Goal: Task Accomplishment & Management: Manage account settings

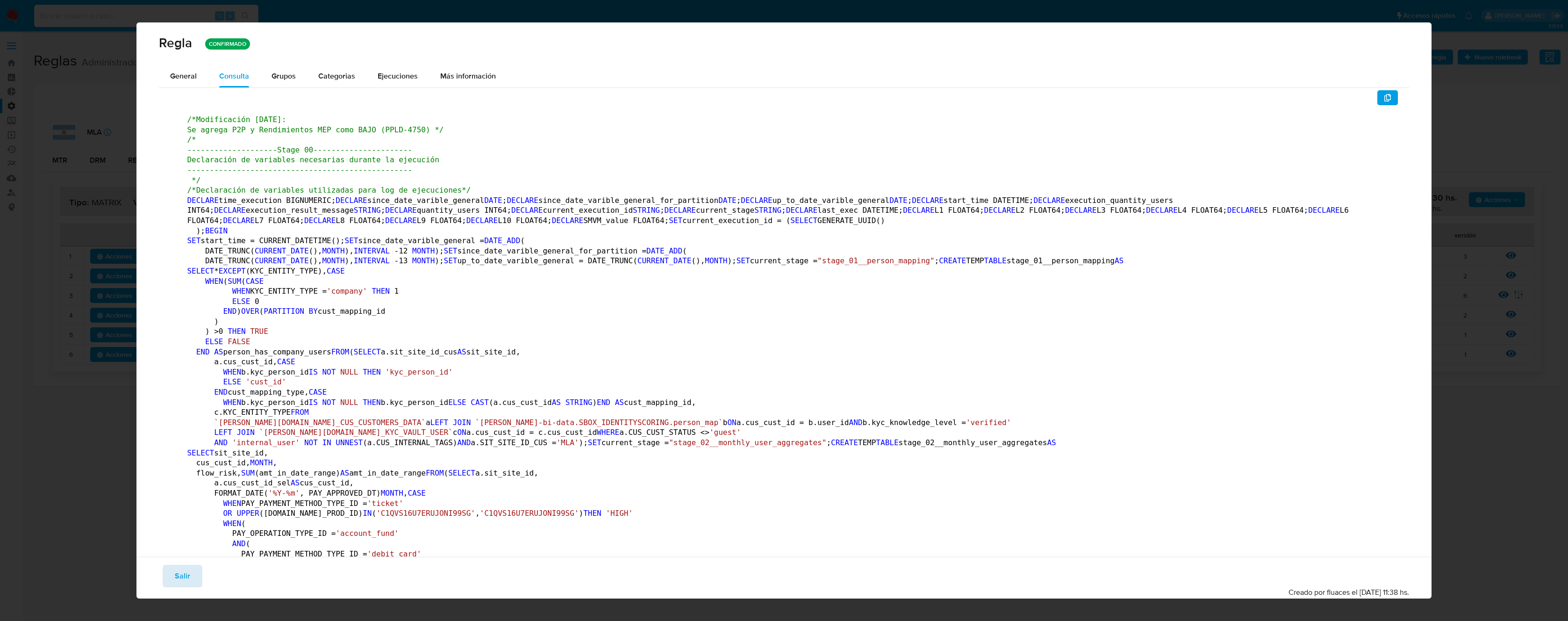
click at [191, 580] on button "Salir" at bounding box center [182, 576] width 40 height 23
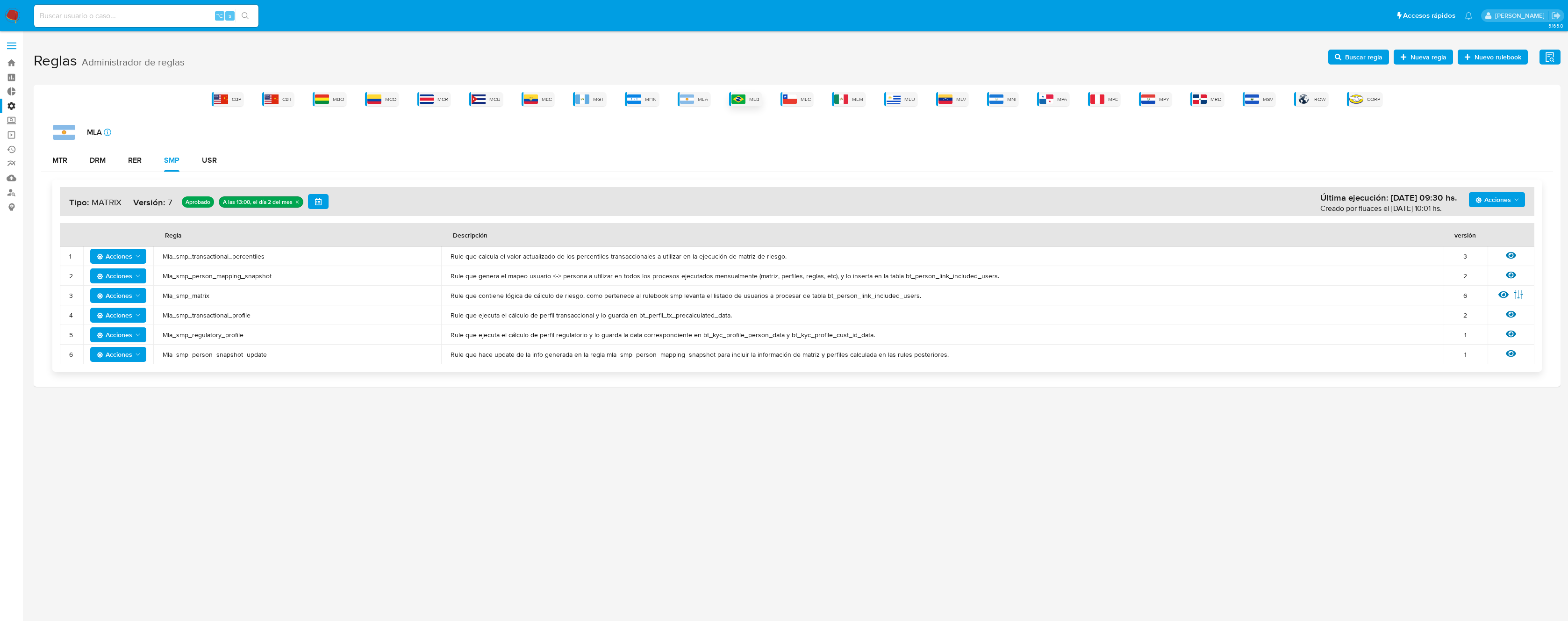
click at [738, 100] on img at bounding box center [738, 99] width 14 height 9
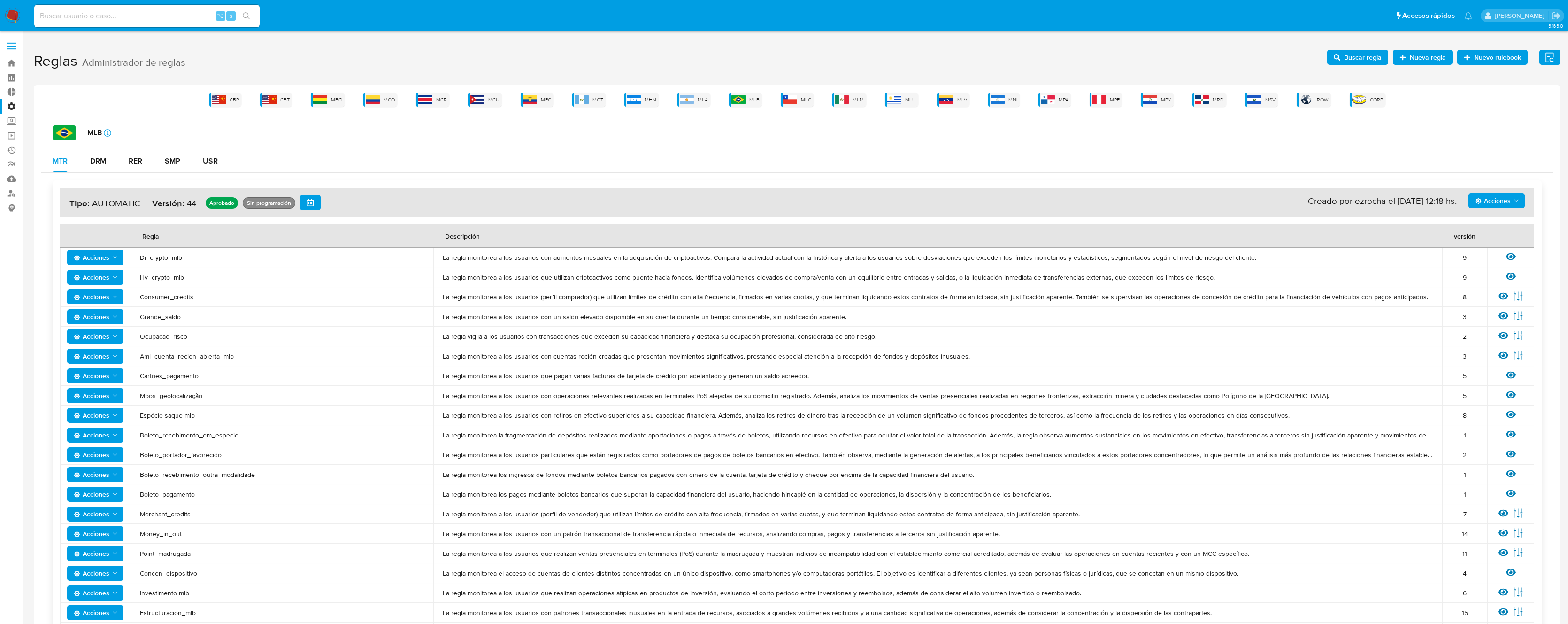
drag, startPoint x: 243, startPoint y: 355, endPoint x: 136, endPoint y: 357, distance: 107.0
click at [136, 357] on td "Aml_cuenta_recien_abierta_mlb" at bounding box center [281, 356] width 303 height 20
drag, startPoint x: 363, startPoint y: 347, endPoint x: 1468, endPoint y: 352, distance: 1105.0
click at [1467, 352] on tr "Acciones Aml_cuenta_recien_abierta_mlb La regla monitorea a los usuarios con cu…" at bounding box center [797, 356] width 1474 height 20
click at [1504, 357] on icon at bounding box center [1503, 355] width 10 height 10
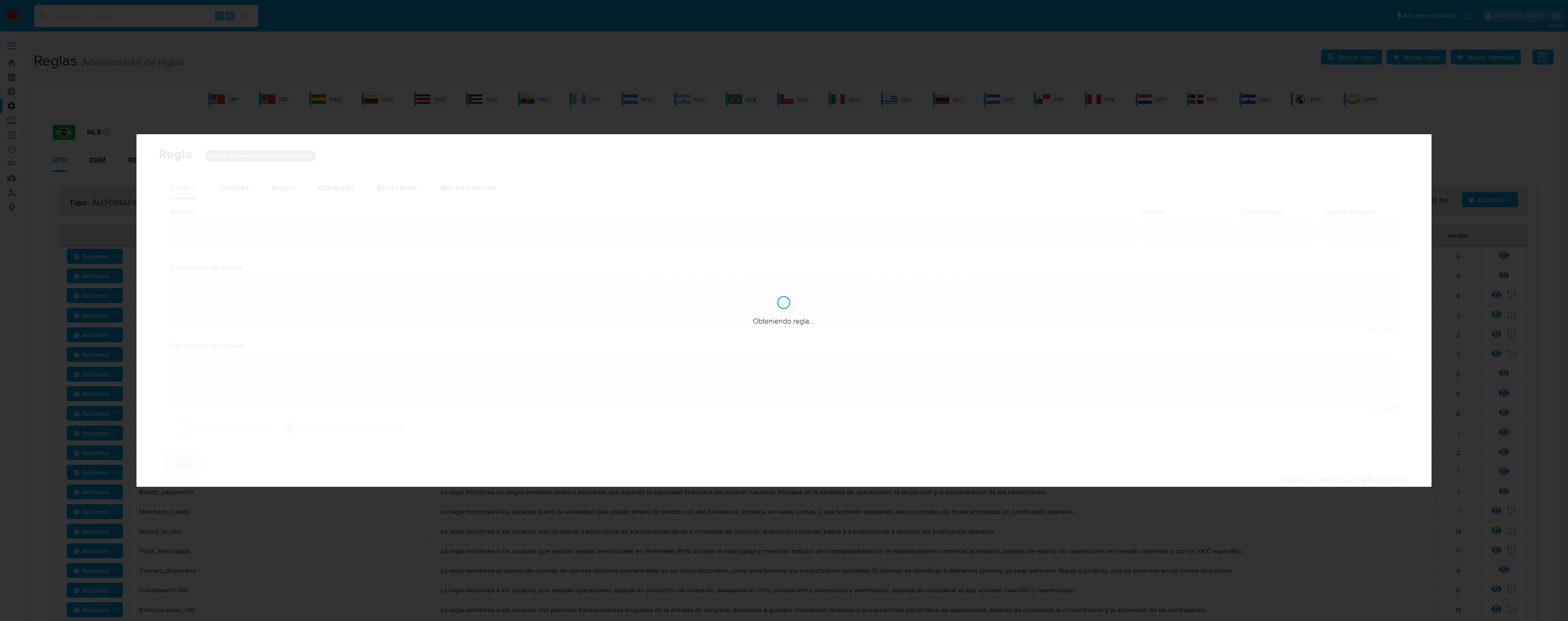
checkbox input "true"
click at [237, 189] on div "Consulta" at bounding box center [234, 188] width 30 height 7
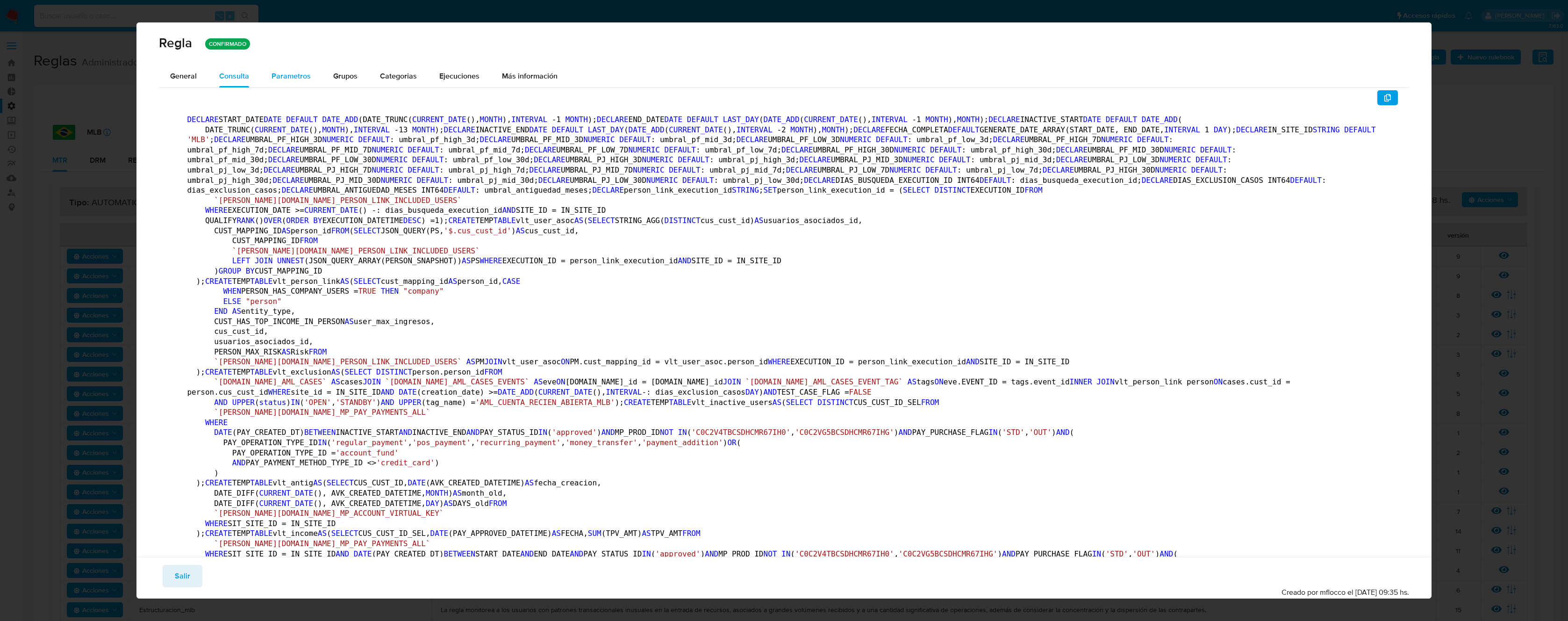
click at [289, 77] on span "Parametros" at bounding box center [291, 76] width 39 height 11
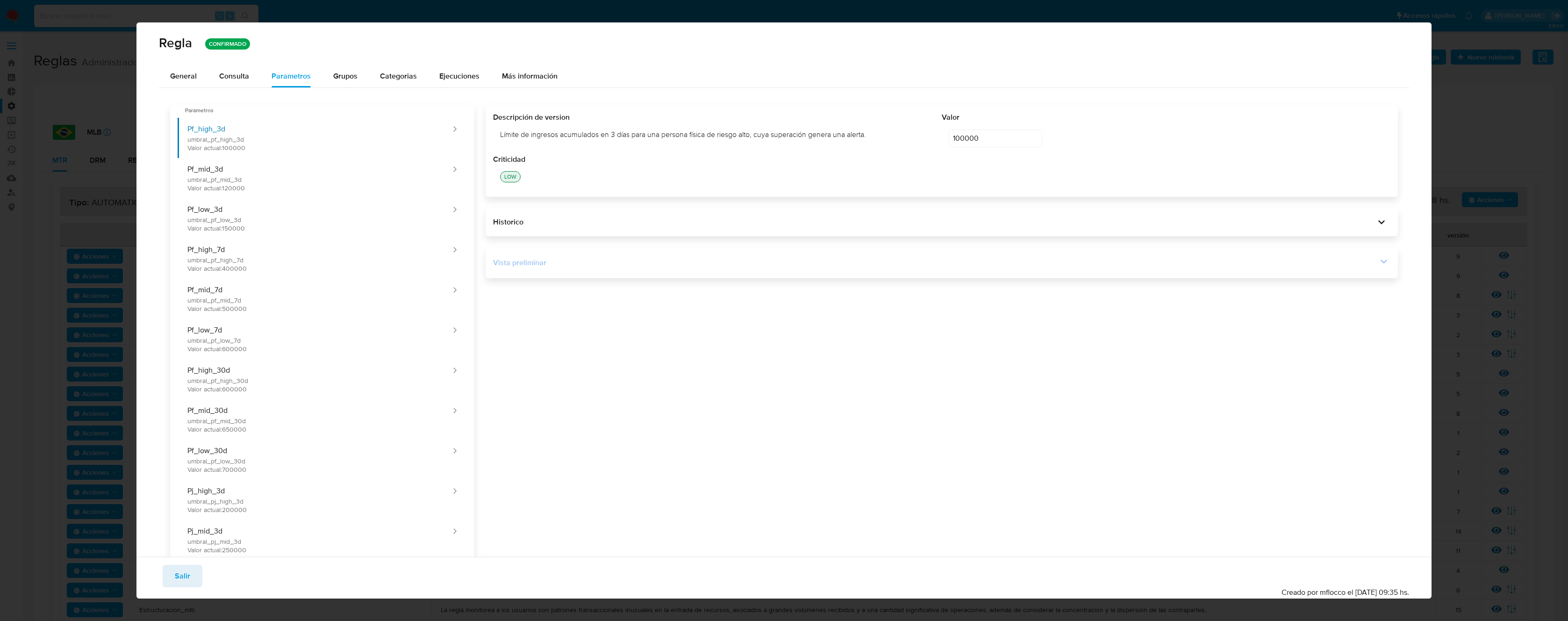
click at [1377, 261] on icon at bounding box center [1384, 261] width 13 height 13
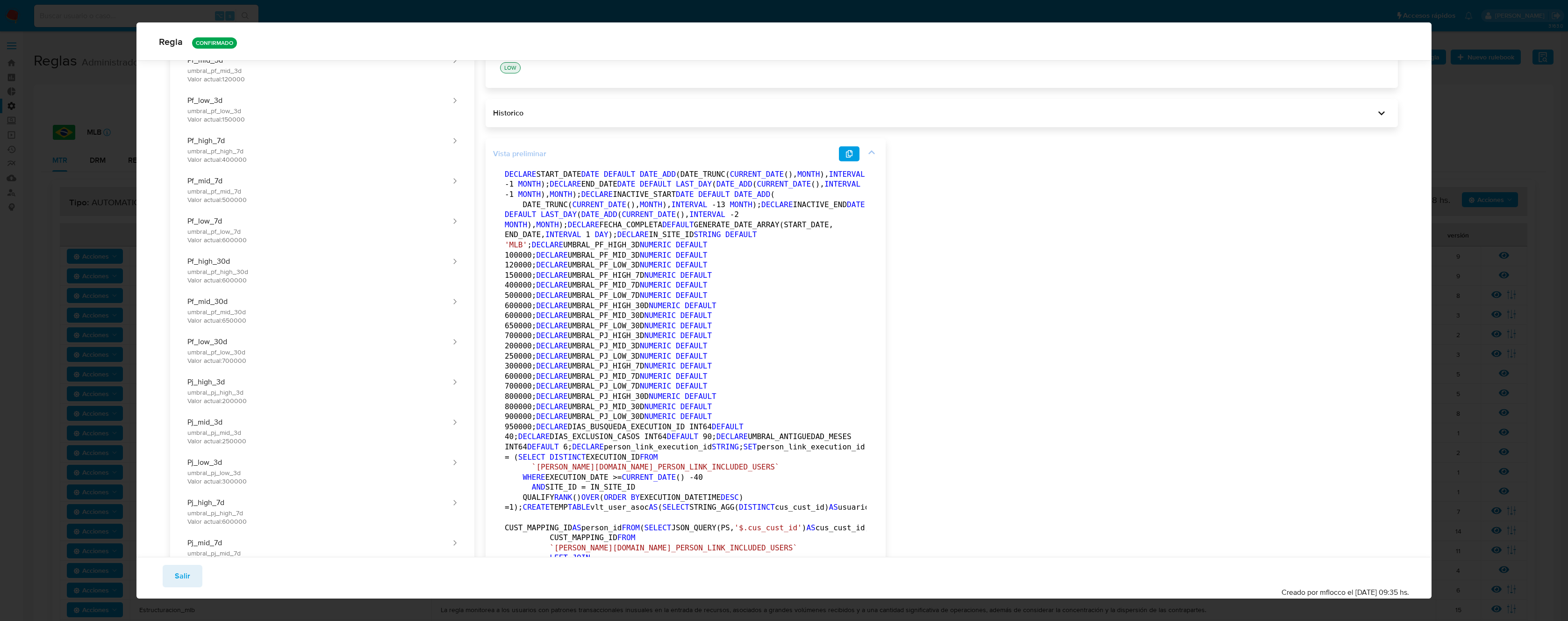
scroll to position [154, 0]
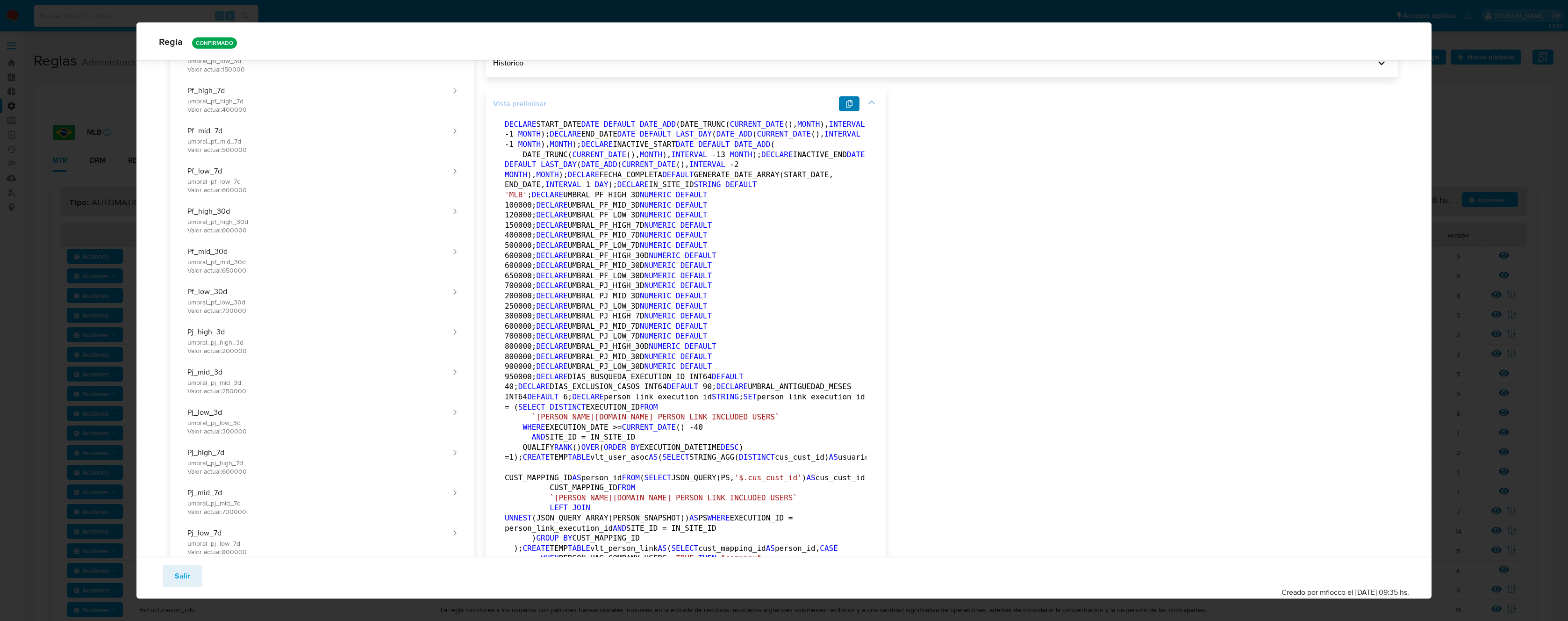
click at [850, 104] on icon "button" at bounding box center [849, 103] width 7 height 7
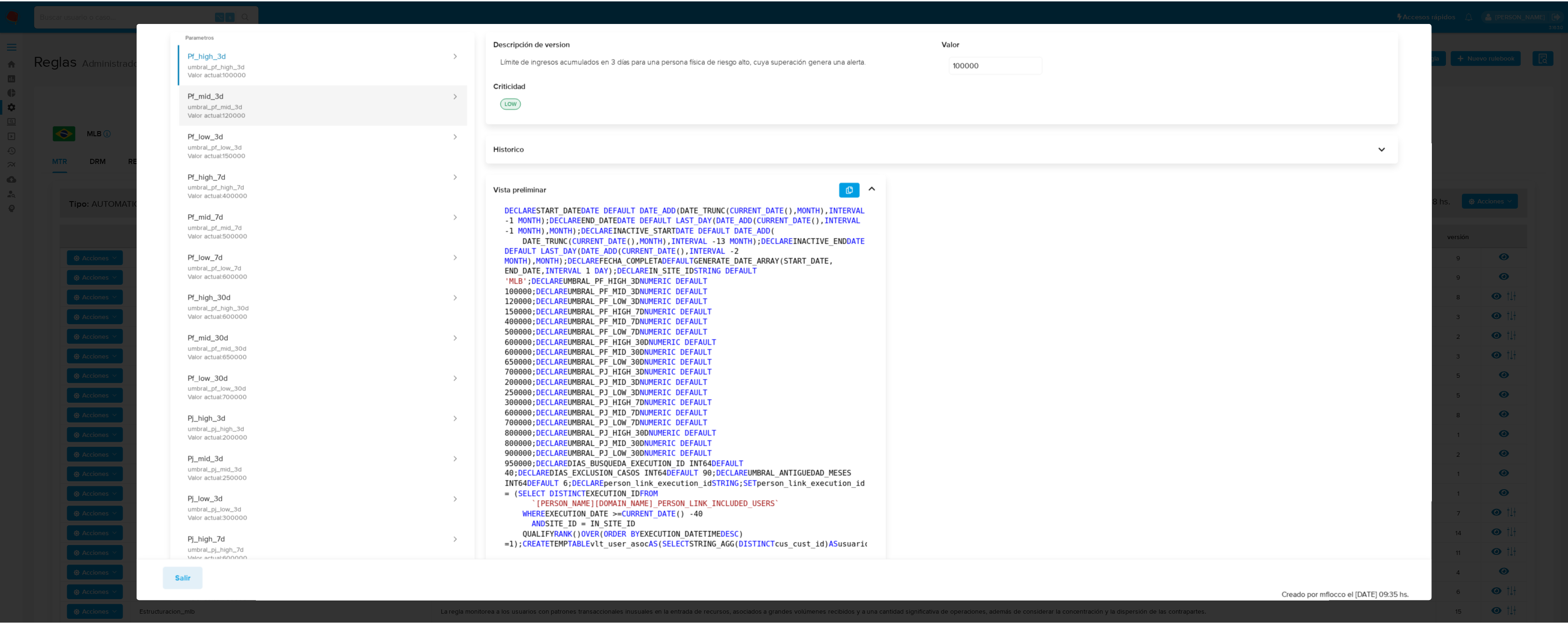
scroll to position [0, 0]
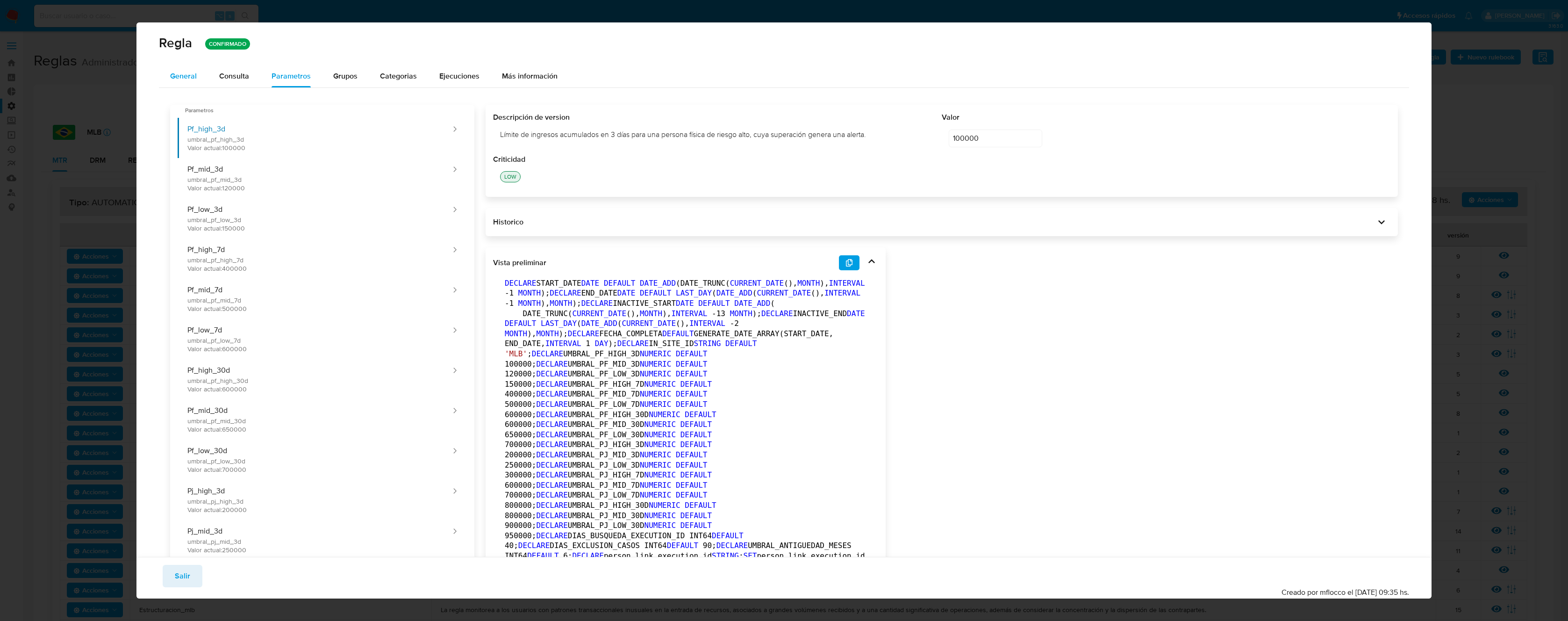
click at [176, 77] on span "General" at bounding box center [183, 76] width 27 height 11
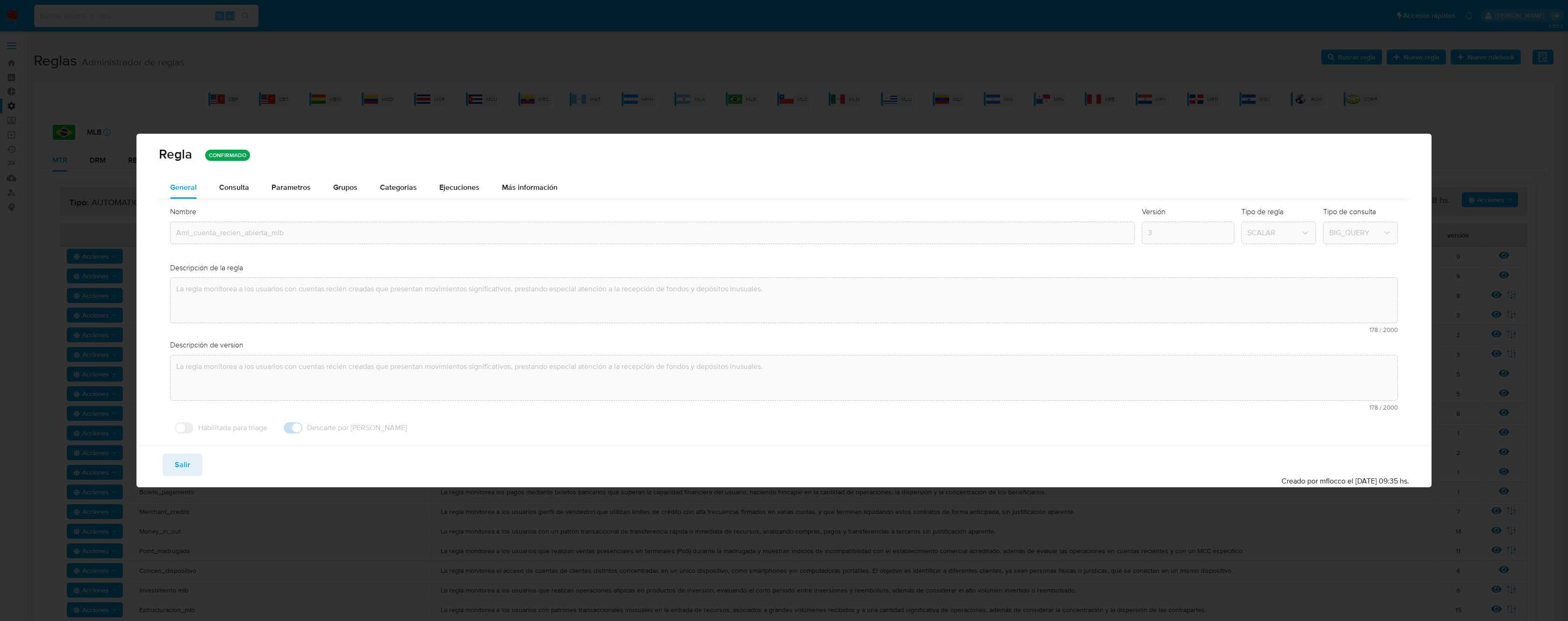
click at [255, 240] on div "Aml_cuenta_recien_abierta_mlb" at bounding box center [652, 233] width 964 height 23
click at [188, 466] on span "Salir" at bounding box center [182, 465] width 15 height 21
type input "1"
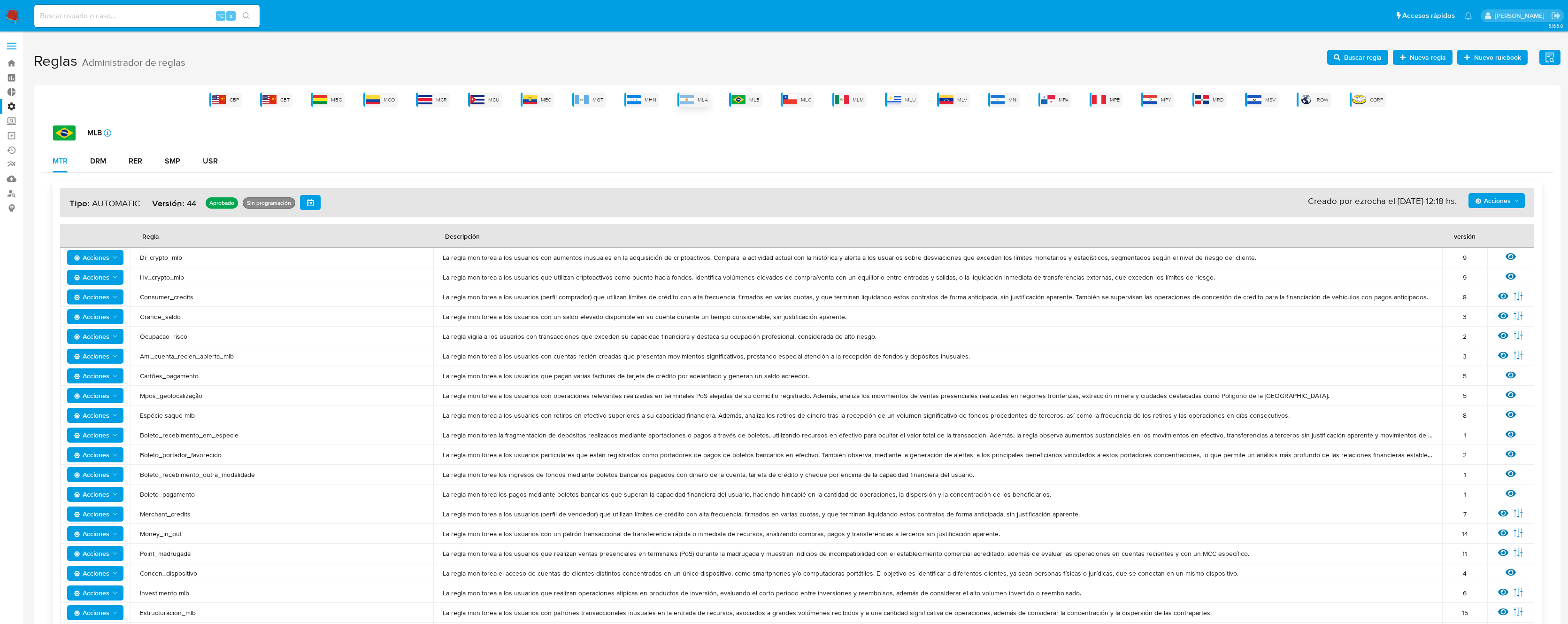
click at [706, 103] on div "MLA" at bounding box center [694, 99] width 33 height 14
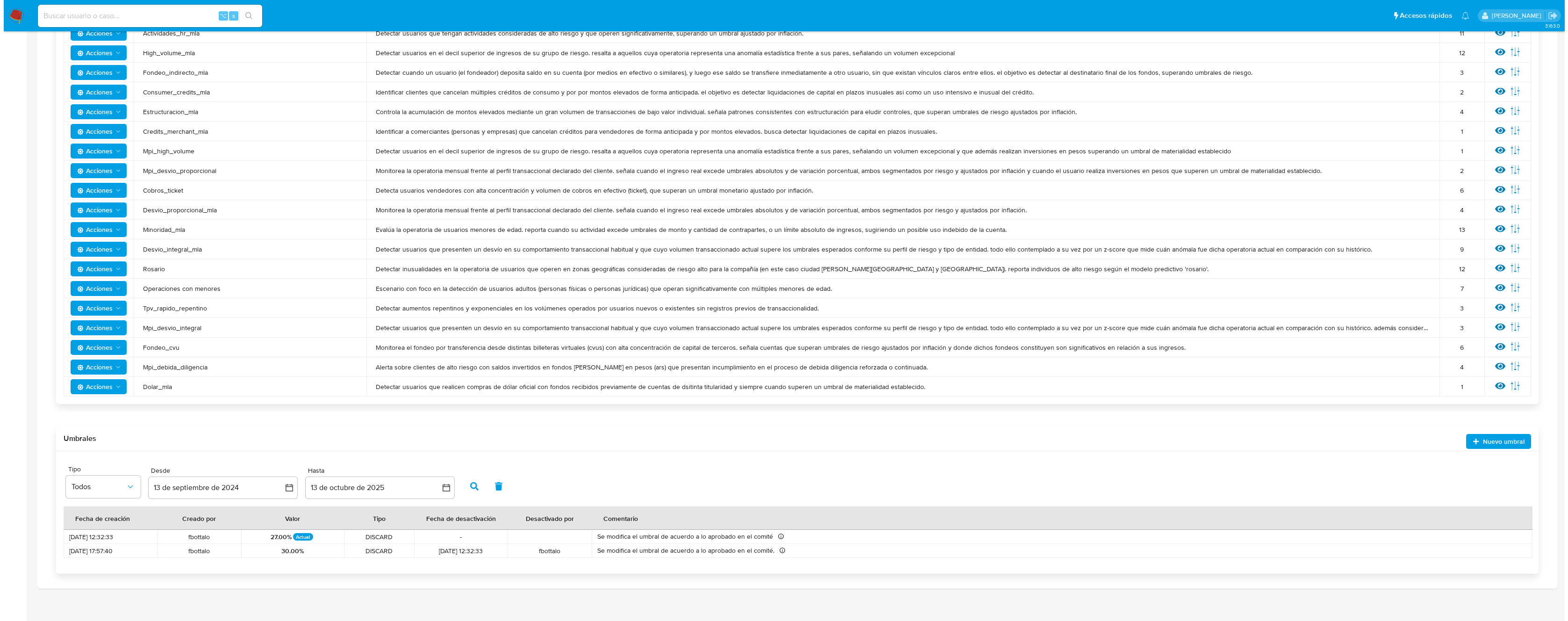
scroll to position [253, 0]
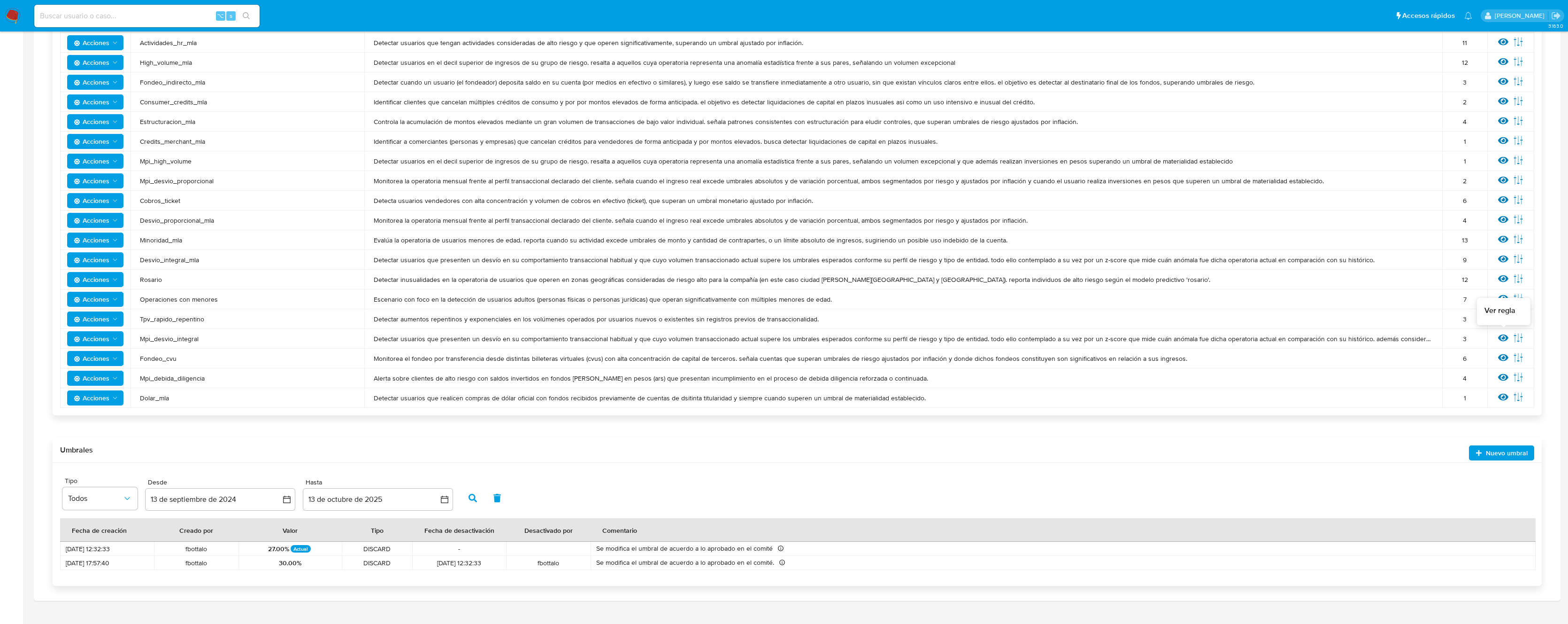
click at [1504, 339] on icon at bounding box center [1503, 338] width 10 height 7
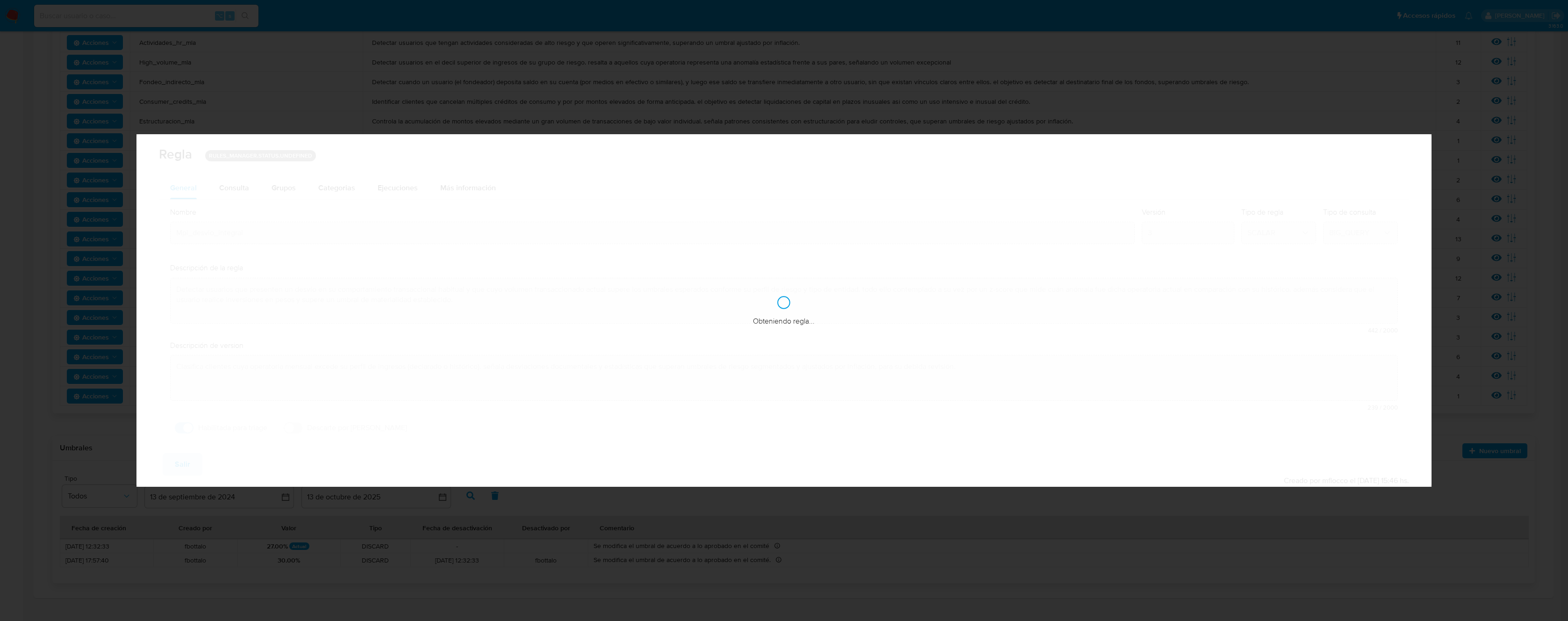
checkbox input "true"
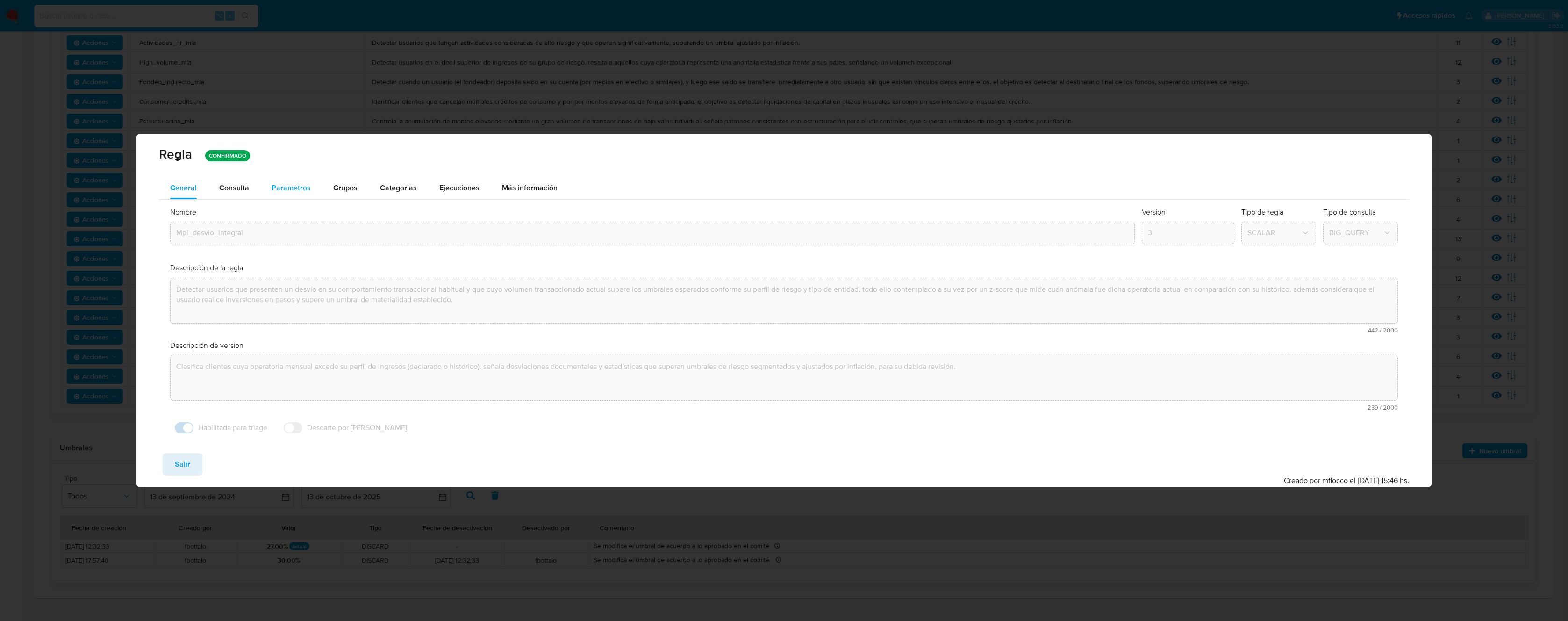
click at [277, 188] on span "Parametros" at bounding box center [291, 188] width 39 height 11
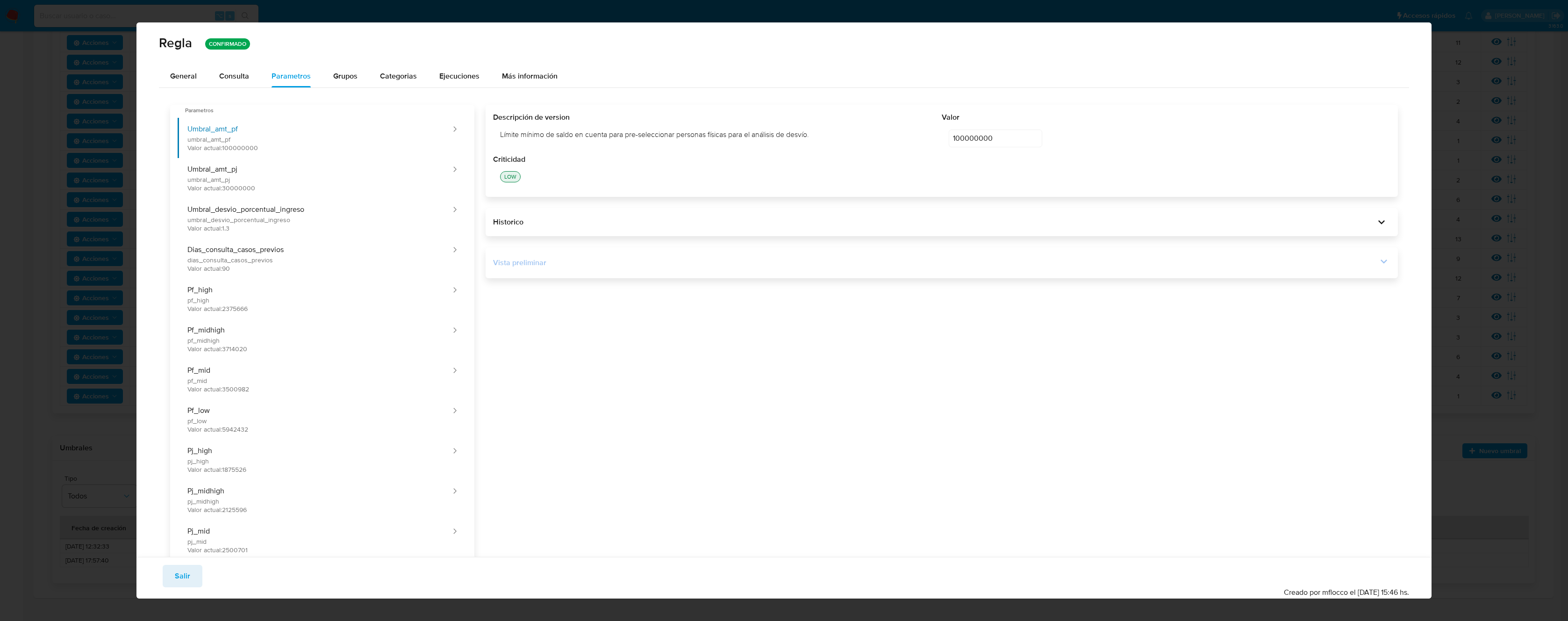
click at [1377, 263] on icon at bounding box center [1384, 261] width 13 height 13
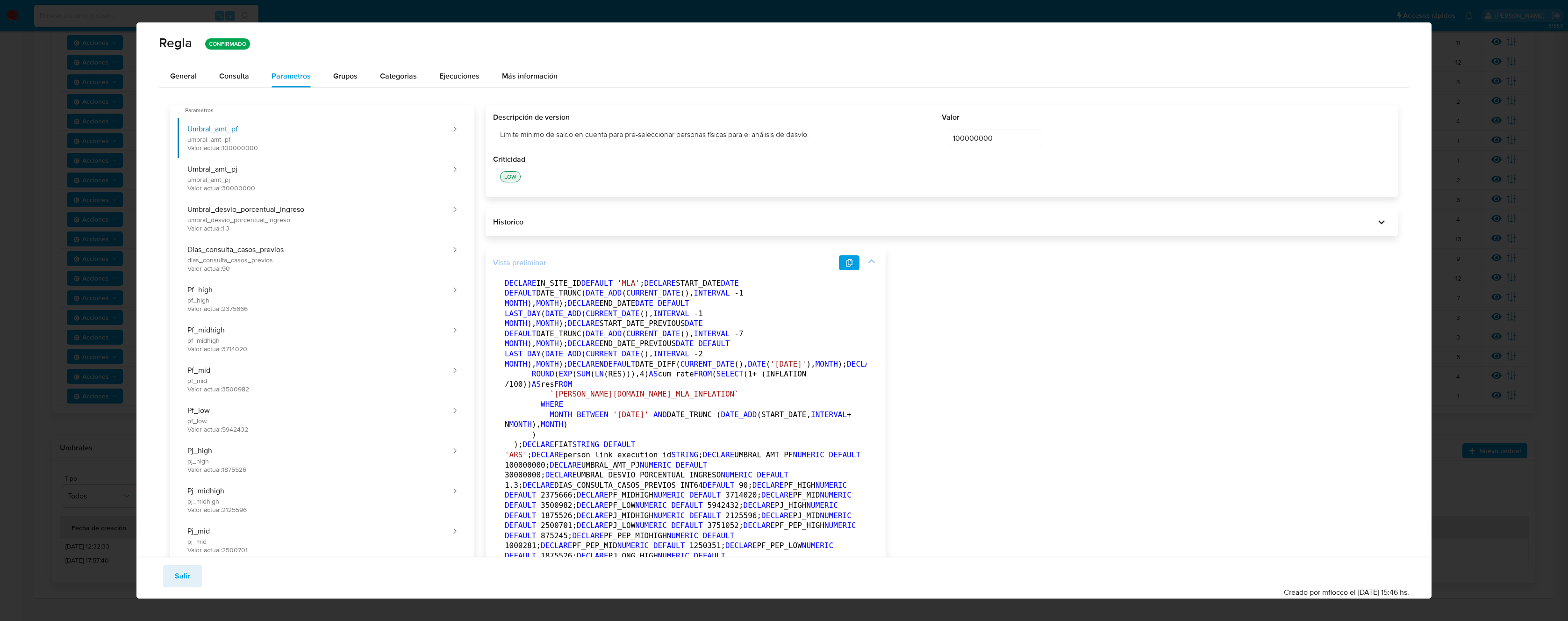
drag, startPoint x: 654, startPoint y: 301, endPoint x: 788, endPoint y: 265, distance: 138.8
click at [847, 262] on icon "button" at bounding box center [849, 262] width 7 height 7
click at [177, 69] on div "General" at bounding box center [183, 76] width 27 height 23
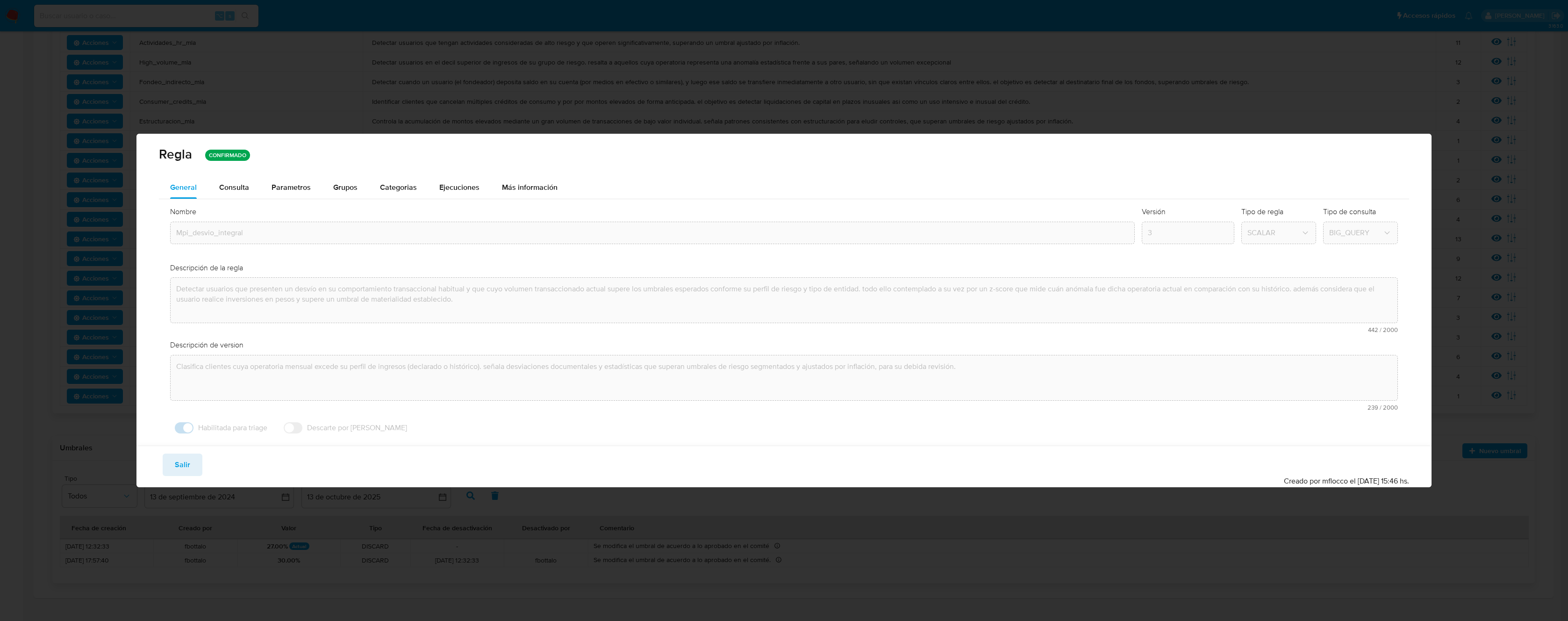
click at [168, 232] on div "Nombre text-es Mpi_desvio_integral text-pt Mpi_desvio_integral Aceptar Versión …" at bounding box center [783, 322] width 1250 height 247
